Goal: Task Accomplishment & Management: Manage account settings

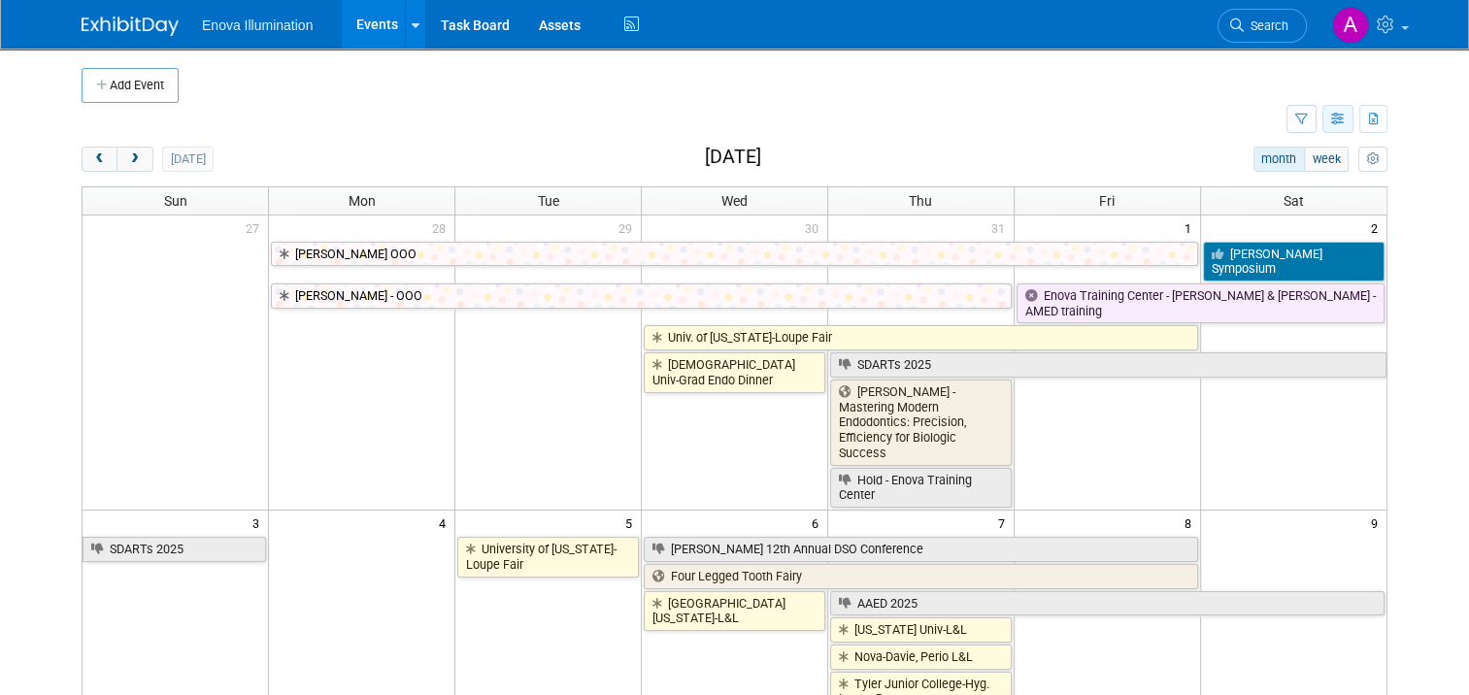
click at [1354, 128] on button "button" at bounding box center [1337, 119] width 31 height 28
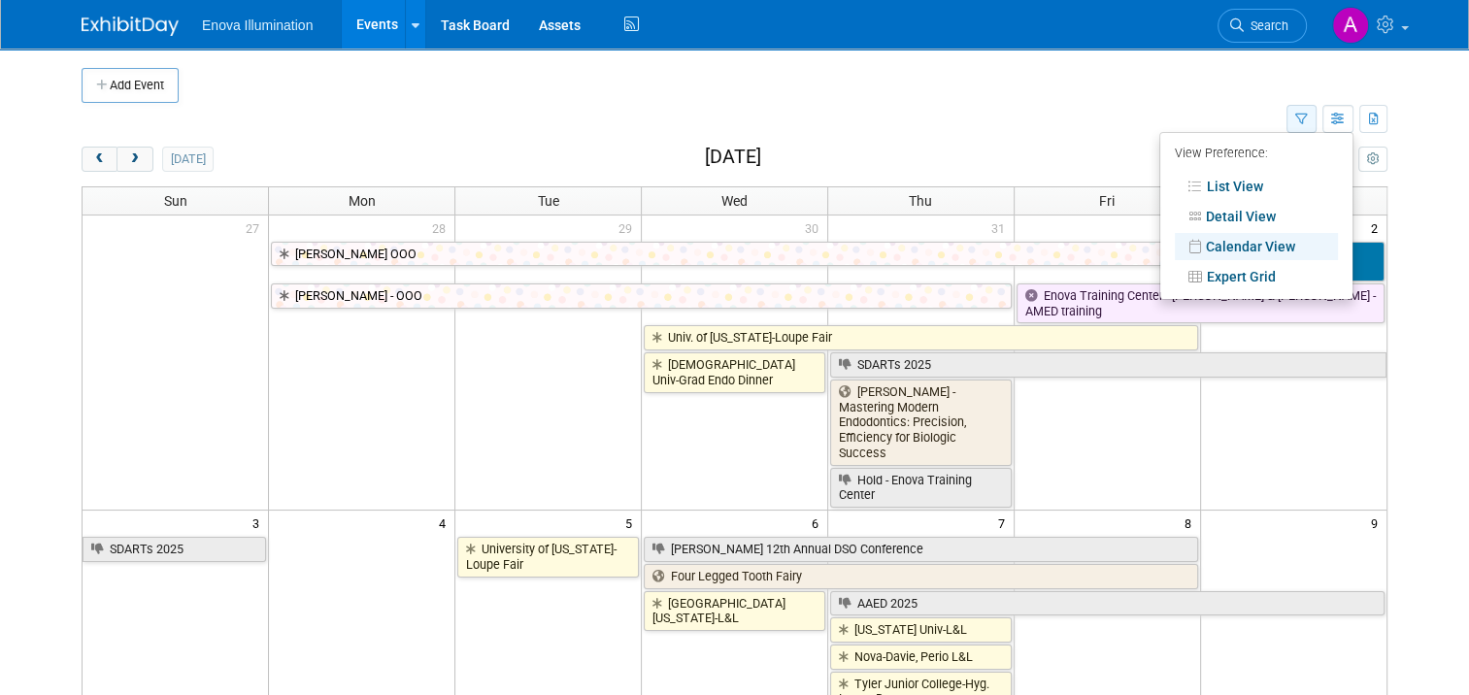
click at [1308, 115] on icon "button" at bounding box center [1301, 120] width 13 height 13
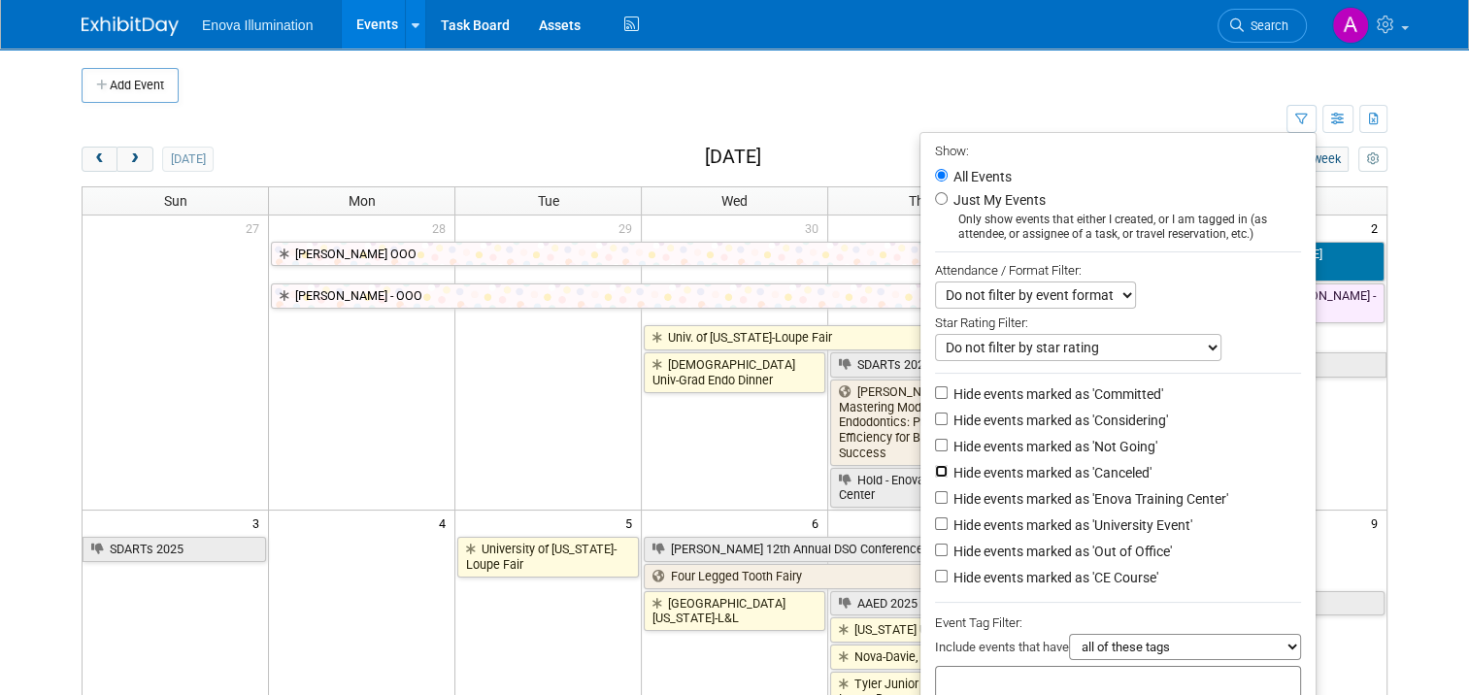
click at [941, 467] on input "Hide events marked as 'Canceled'" at bounding box center [941, 471] width 13 height 13
checkbox input "true"
click at [948, 443] on input "Hide events marked as 'Not Going'" at bounding box center [941, 445] width 13 height 13
checkbox input "true"
click at [948, 497] on input "Hide events marked as 'Enova Training Center'" at bounding box center [941, 497] width 13 height 13
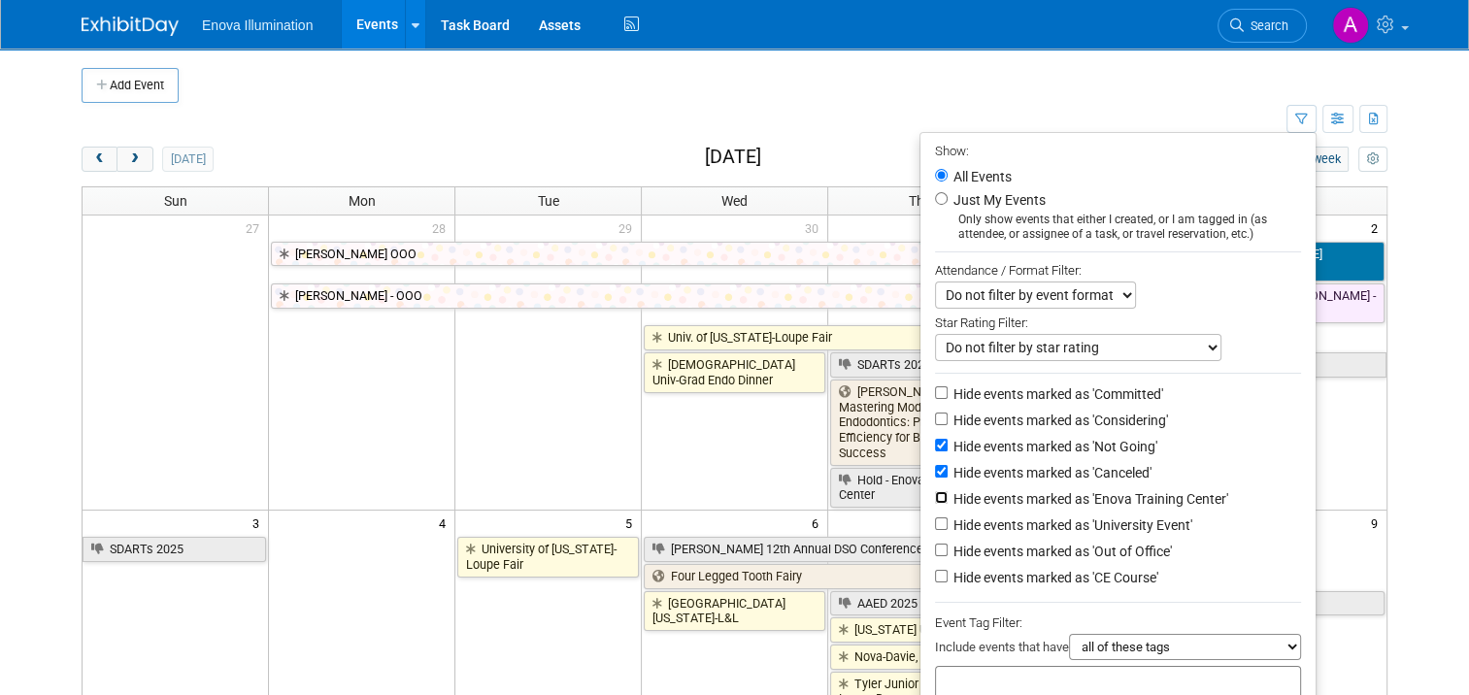
checkbox input "true"
click at [944, 551] on input "Hide events marked as 'Out of Office'" at bounding box center [941, 550] width 13 height 13
checkbox input "true"
click at [944, 418] on input "Hide events marked as 'Considering'" at bounding box center [941, 419] width 13 height 13
checkbox input "true"
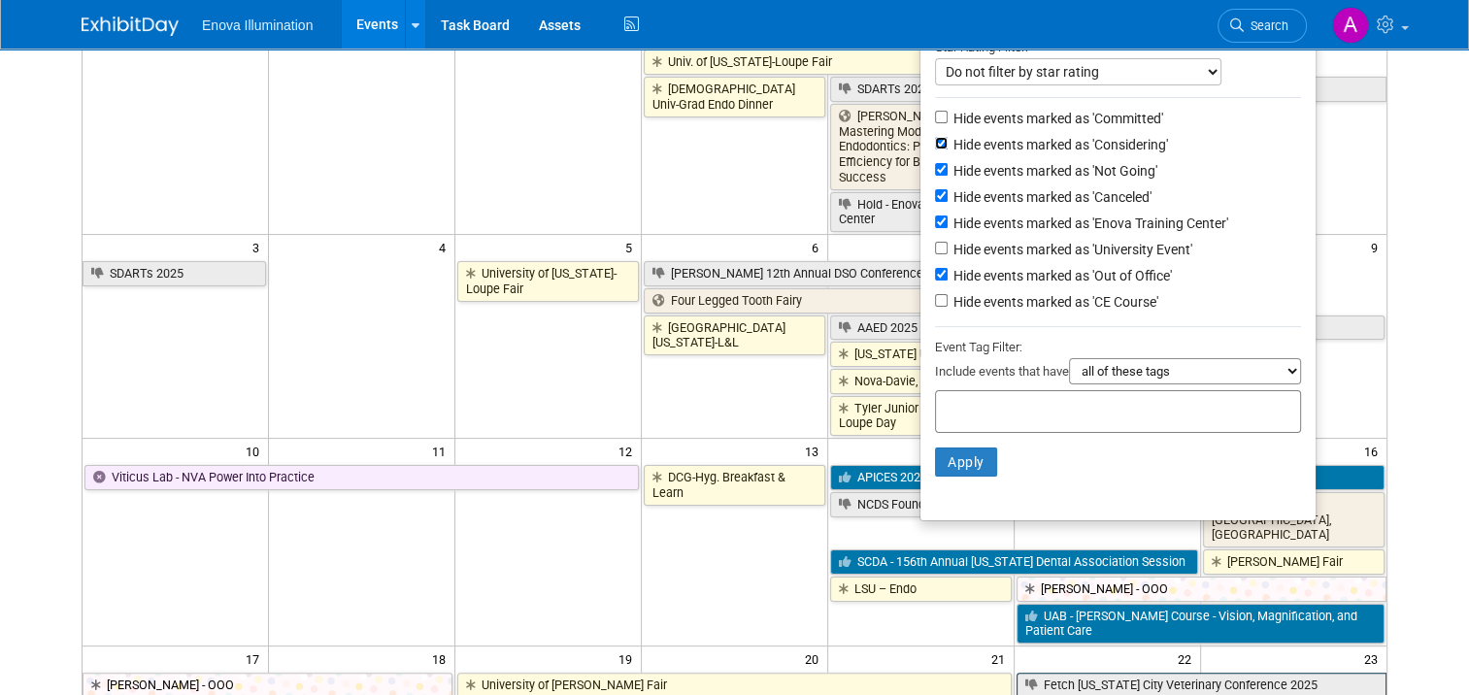
scroll to position [388, 0]
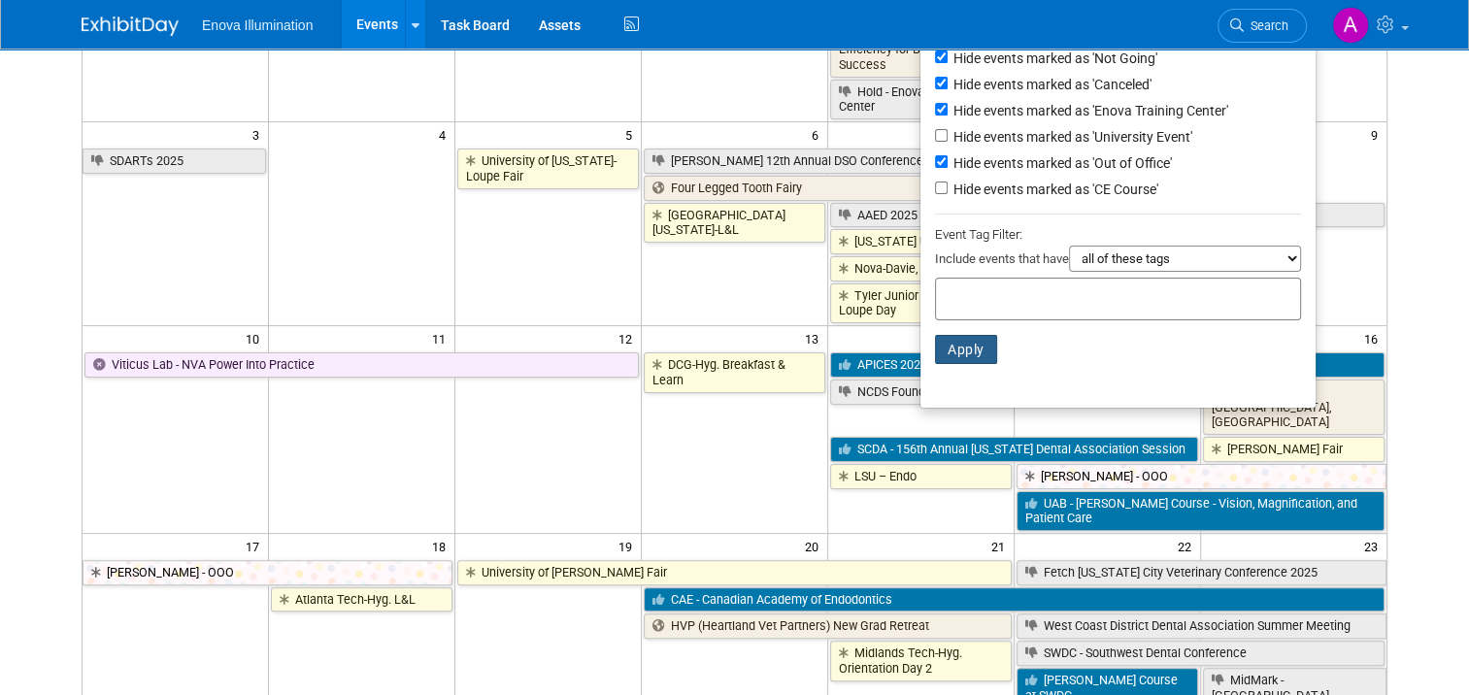
click at [959, 345] on button "Apply" at bounding box center [966, 349] width 62 height 29
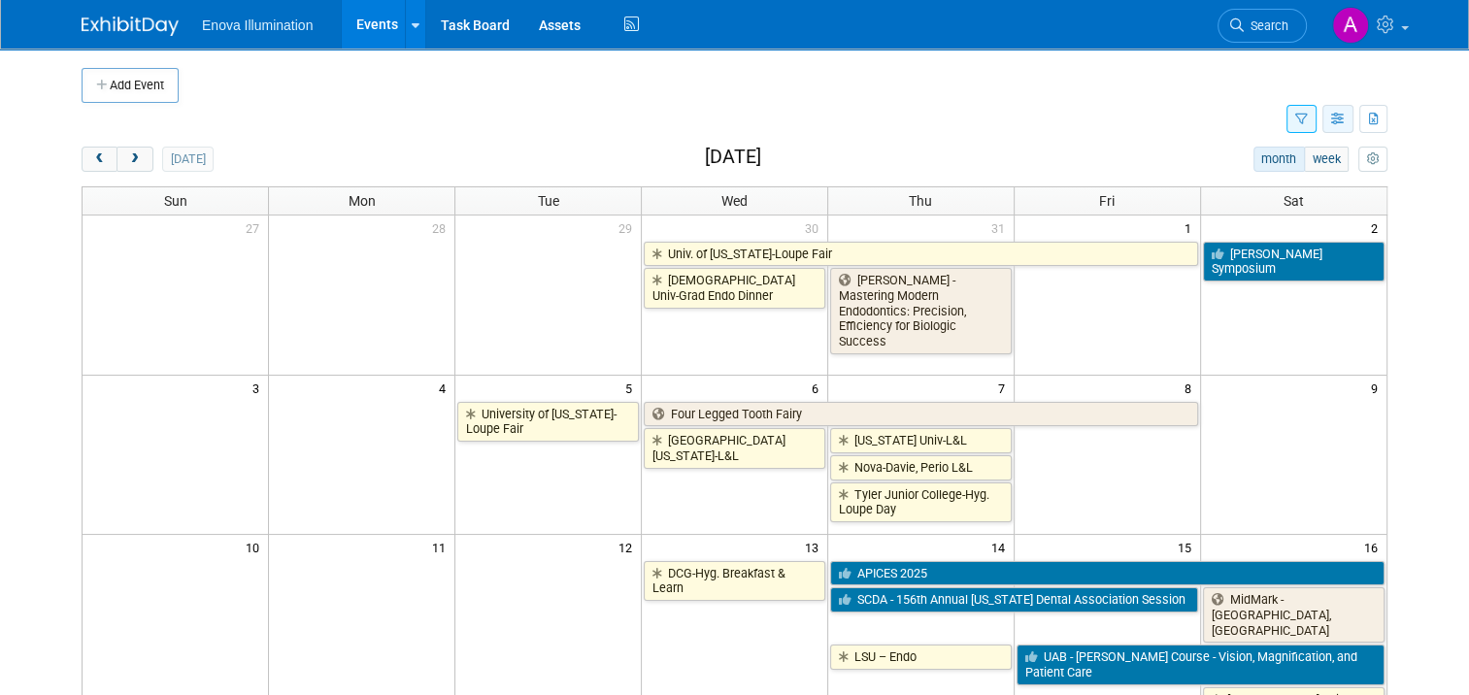
click at [1346, 120] on icon "button" at bounding box center [1338, 120] width 15 height 13
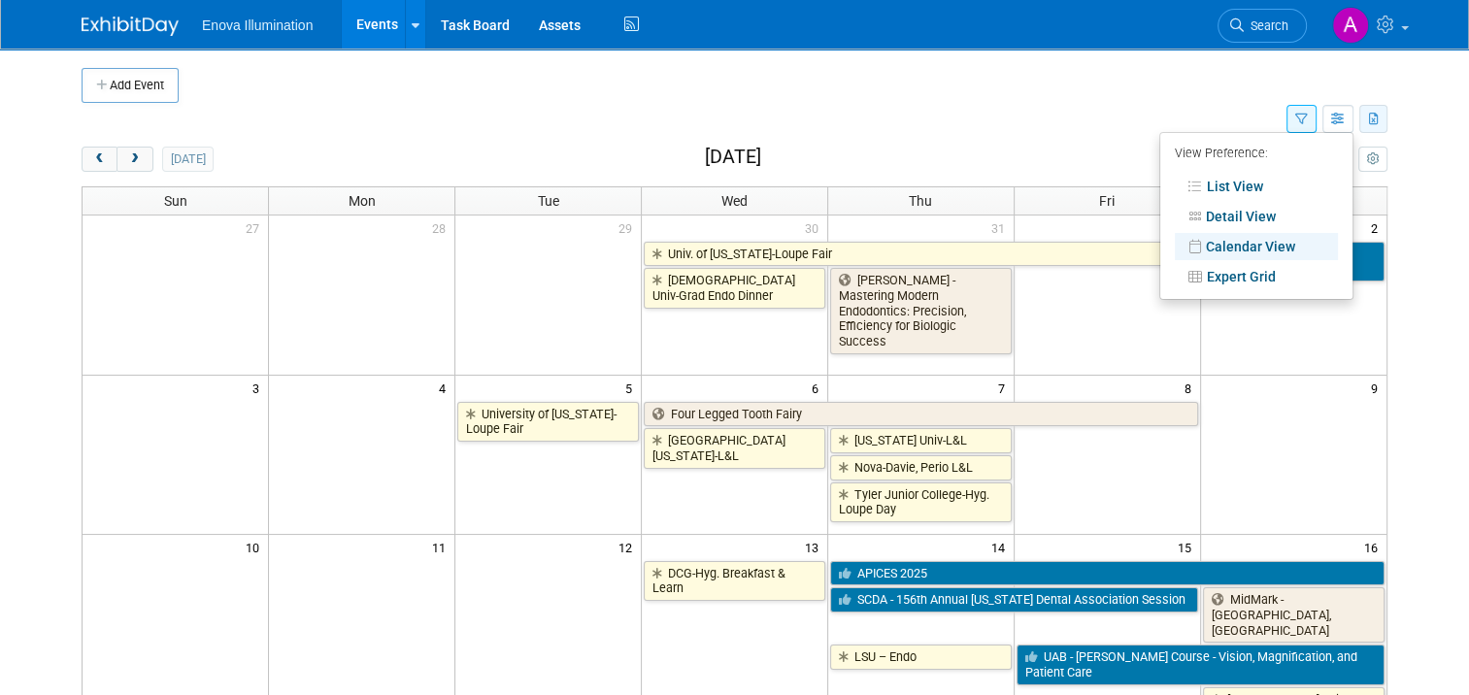
click at [1380, 124] on icon "button" at bounding box center [1374, 120] width 11 height 13
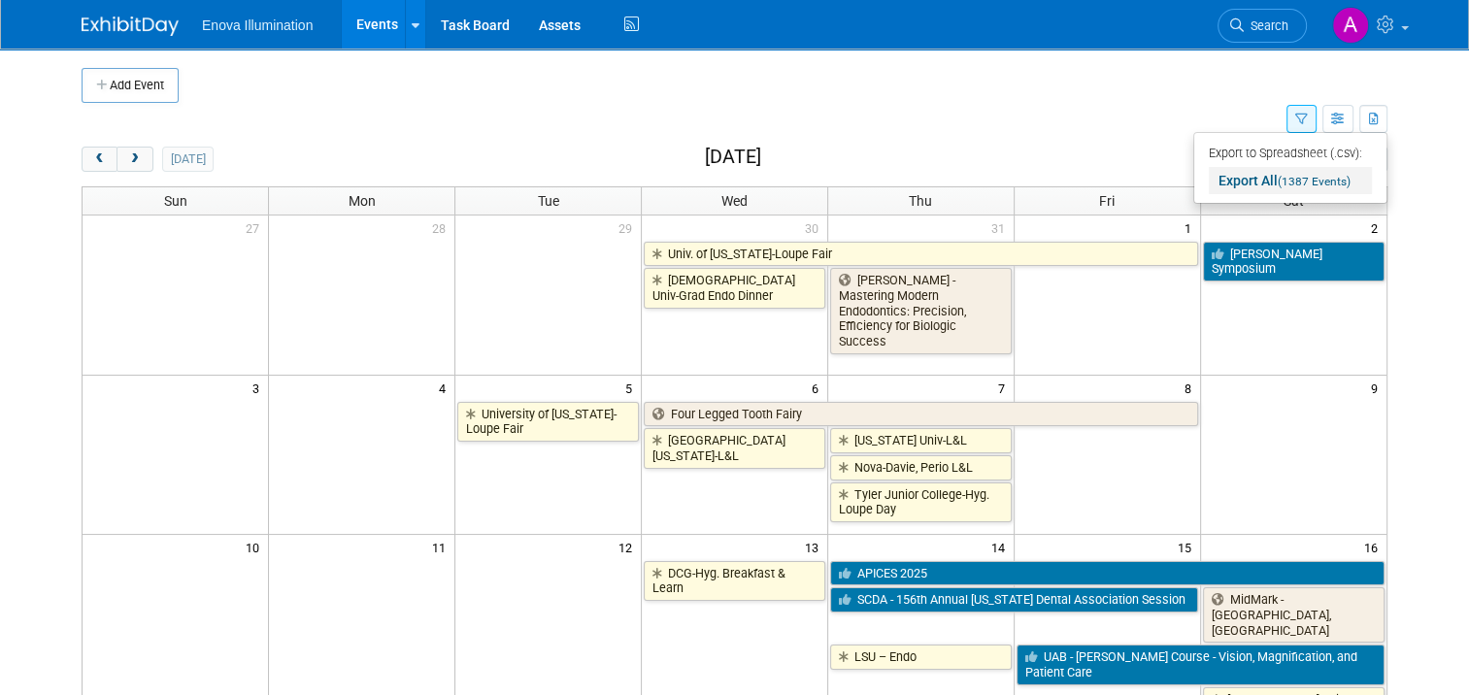
click at [1249, 180] on link "Export All (1387 Events)" at bounding box center [1290, 180] width 163 height 27
